Goal: Transaction & Acquisition: Purchase product/service

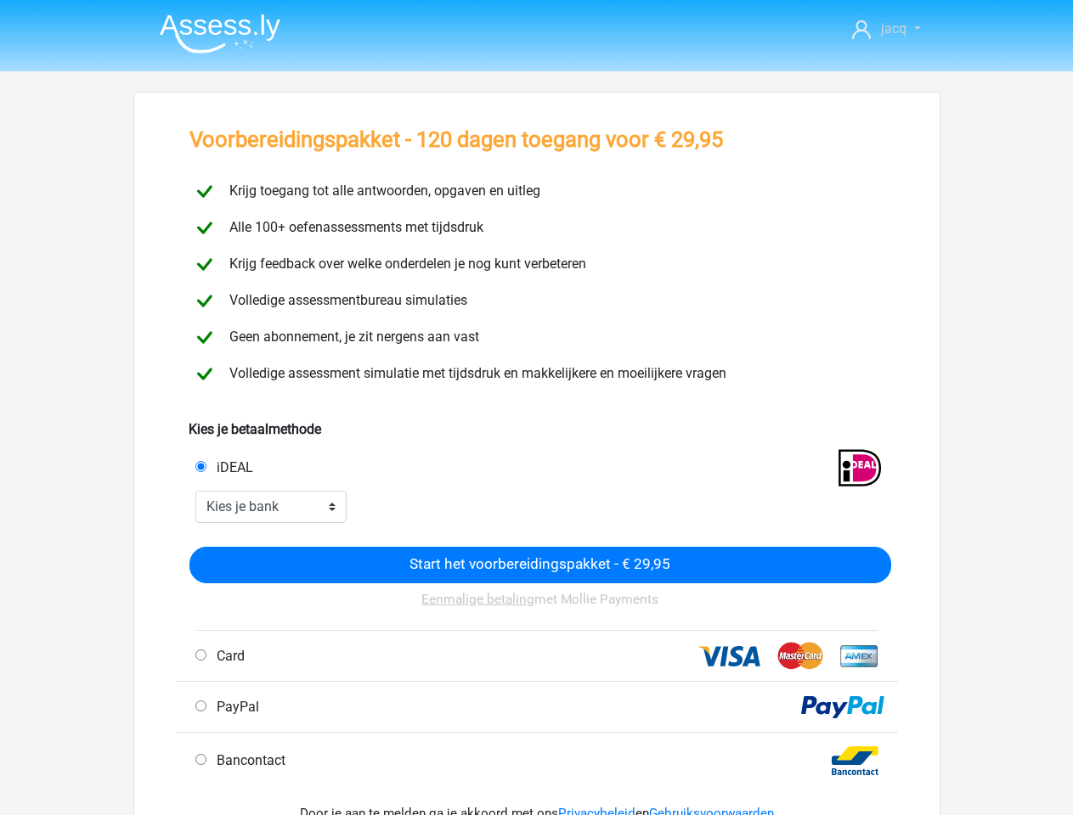
click at [886, 29] on span "jacq" at bounding box center [893, 28] width 25 height 16
click at [200, 466] on input "iDEAL" at bounding box center [200, 466] width 11 height 11
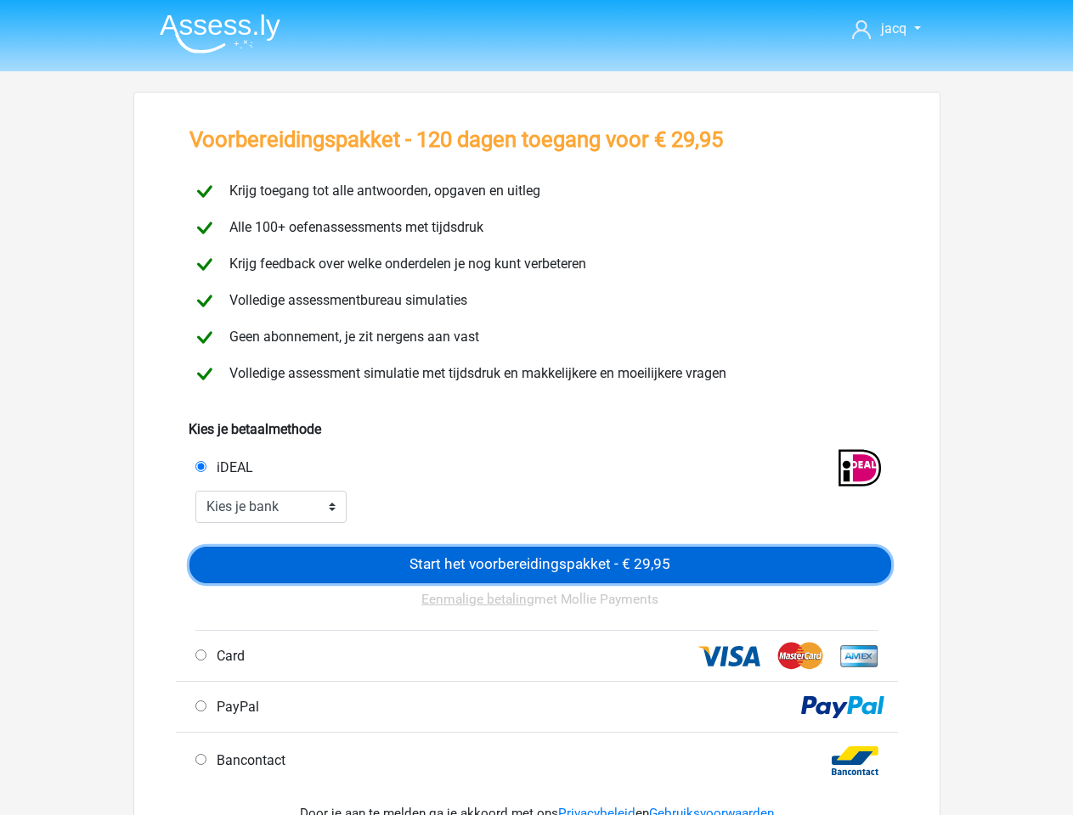
click at [540, 565] on input "Start het voorbereidingspakket - € 29,95" at bounding box center [540, 565] width 702 height 37
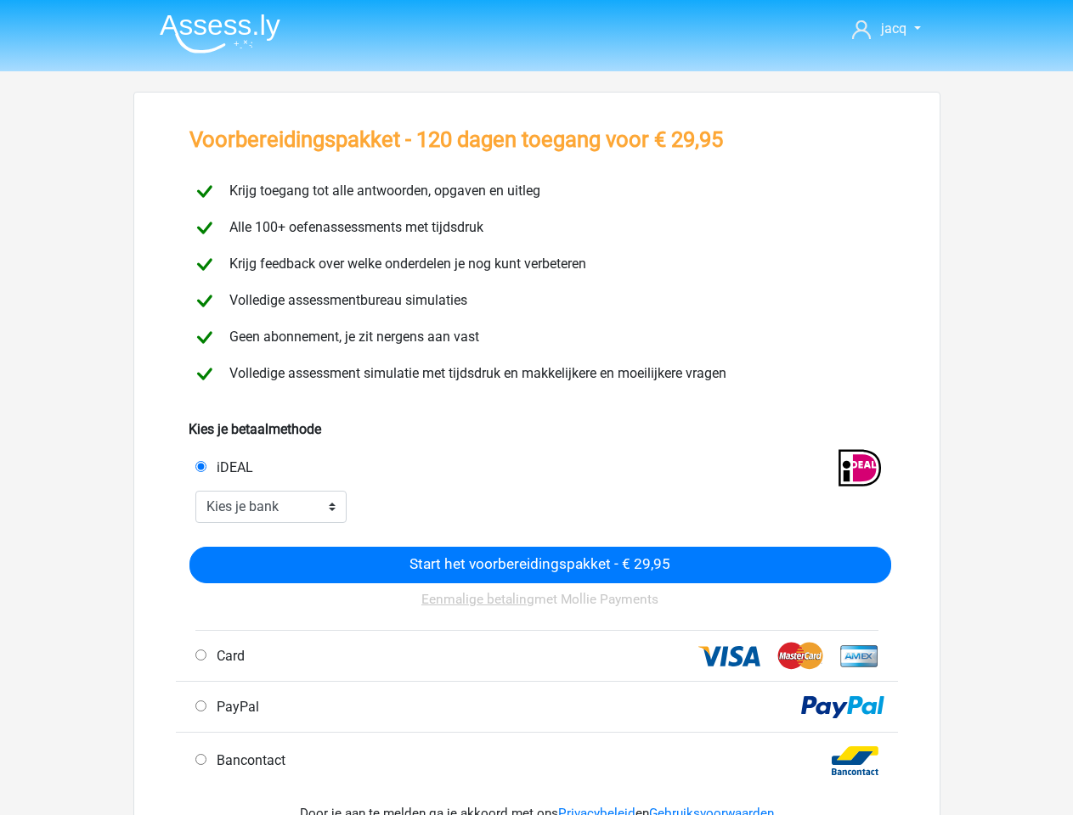
click at [200, 655] on input "Card" at bounding box center [200, 655] width 11 height 11
radio input "true"
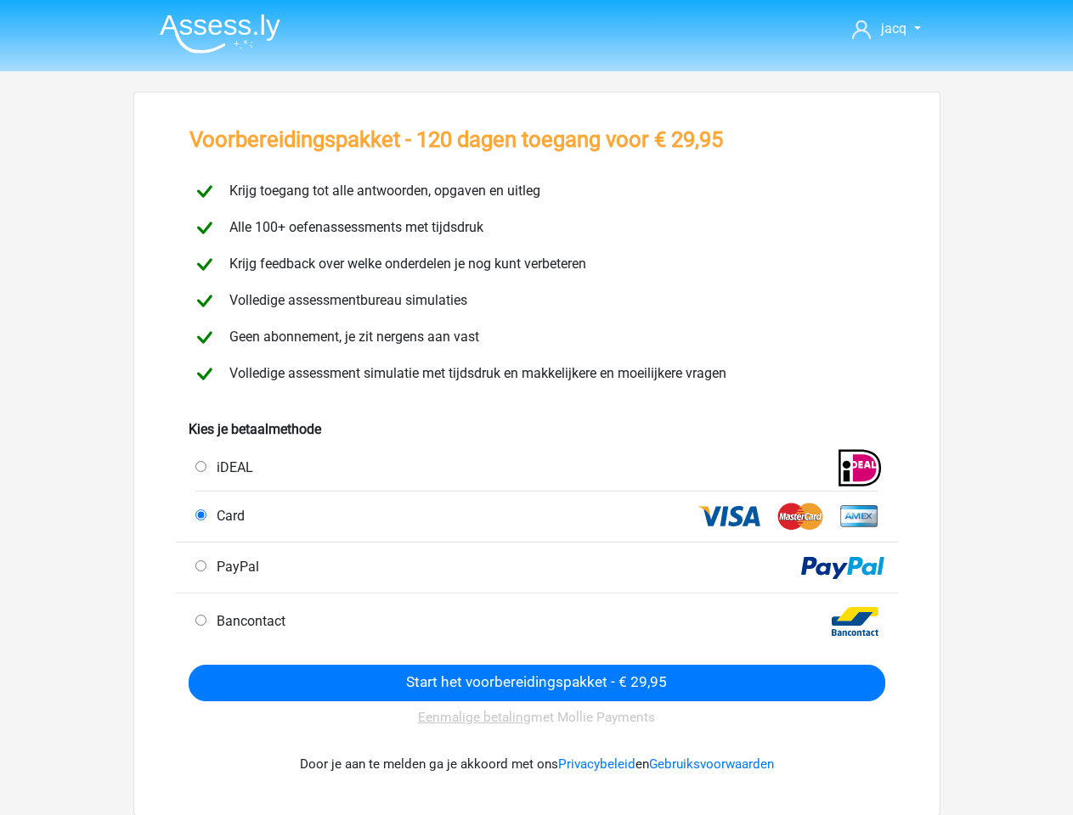
click at [200, 706] on div "Eenmalige betaling met Mollie Payments" at bounding box center [537, 718] width 697 height 33
click at [200, 759] on div "Door je aan te melden ga je akkoord met ons Privacybeleid en Gebruiksvoorwaarden" at bounding box center [537, 765] width 697 height 60
